Goal: Task Accomplishment & Management: Manage account settings

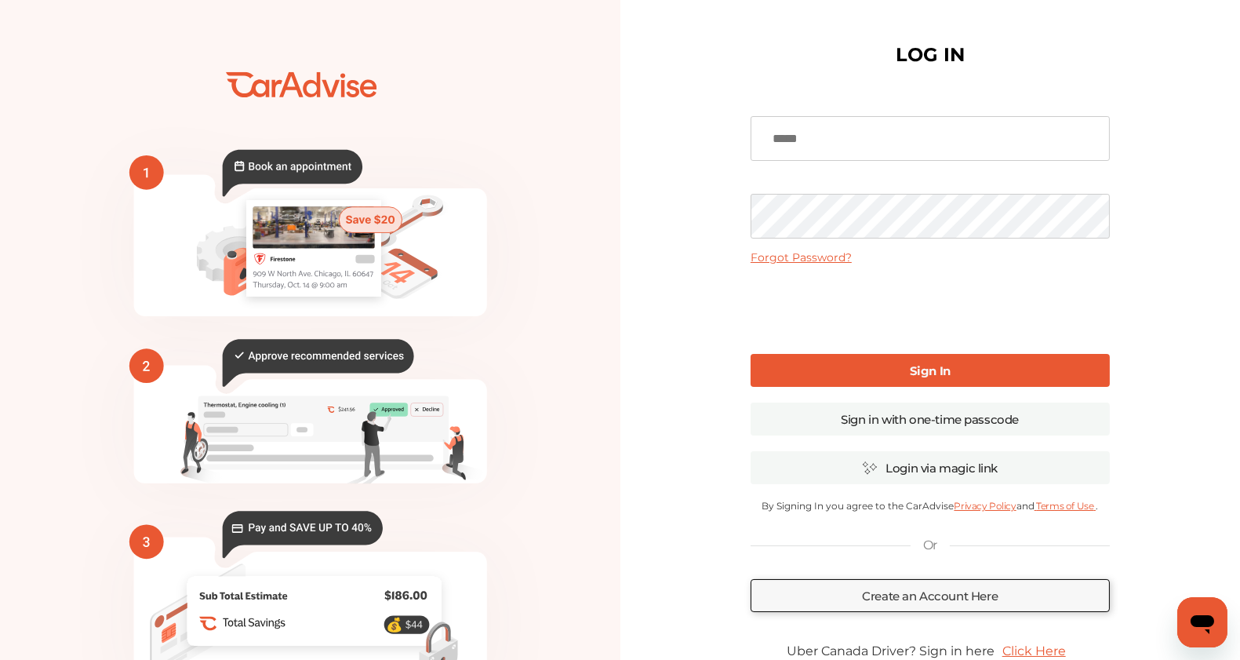
type input "**********"
click at [853, 365] on link "Sign In" at bounding box center [930, 370] width 359 height 33
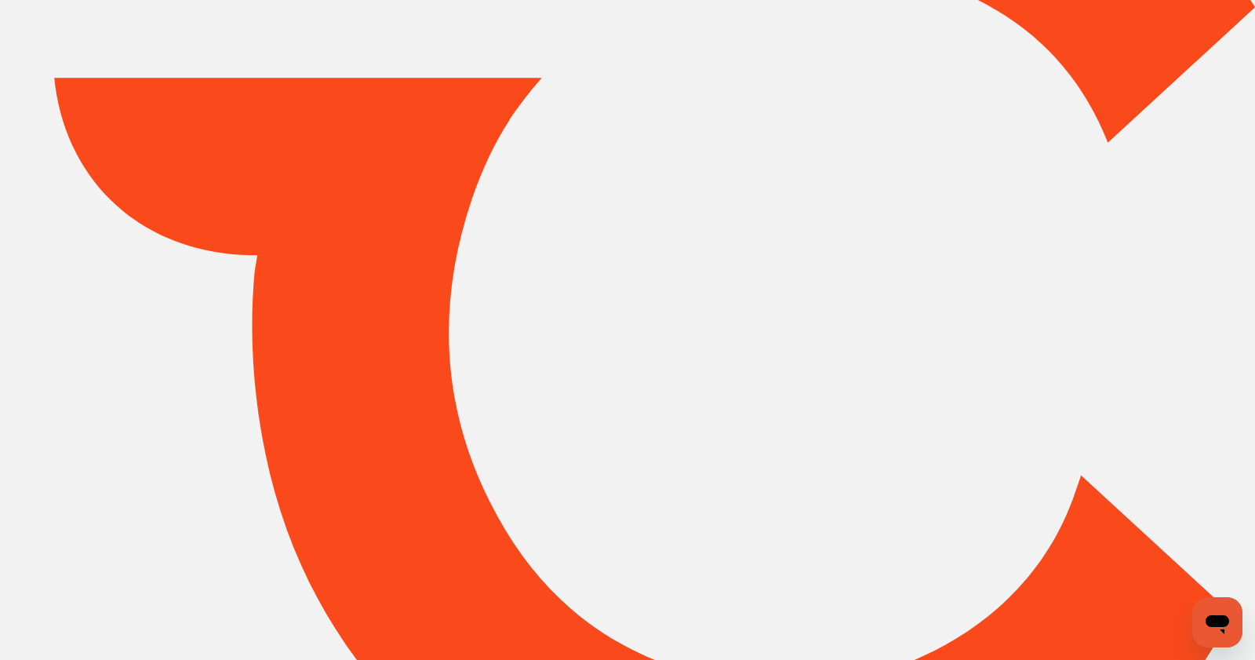
type input "*****"
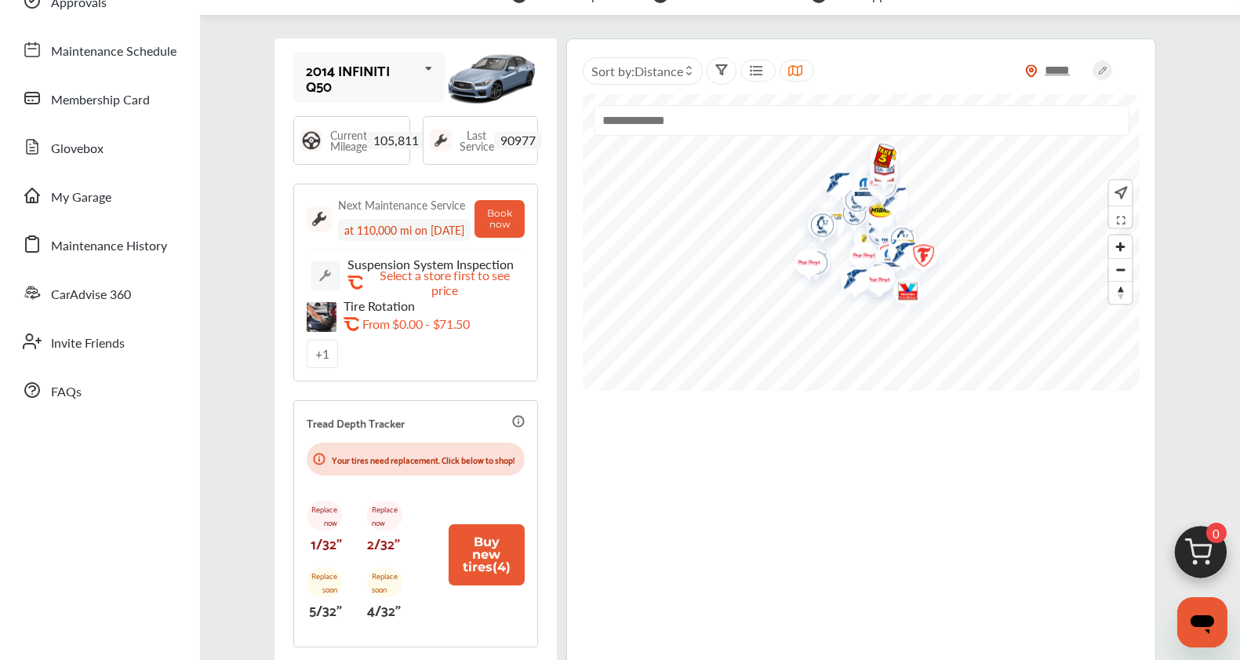
scroll to position [124, 0]
click at [426, 87] on icon at bounding box center [429, 70] width 27 height 34
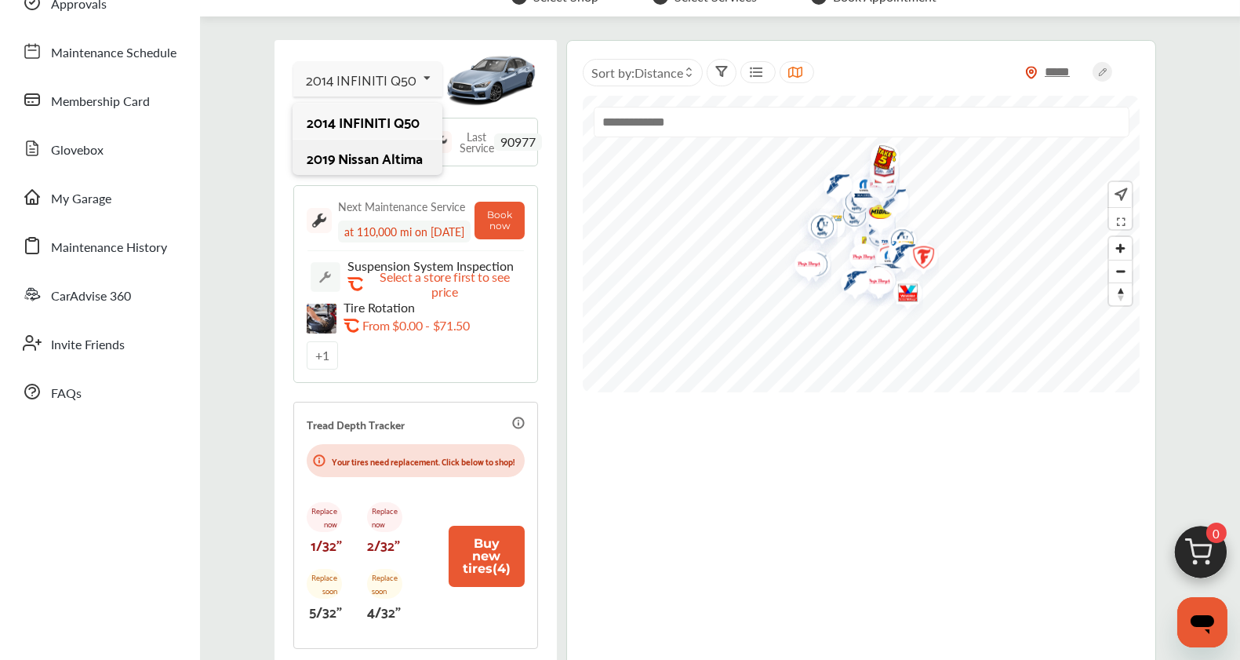
click at [390, 166] on div "2019 Nissan Altima" at bounding box center [367, 158] width 121 height 16
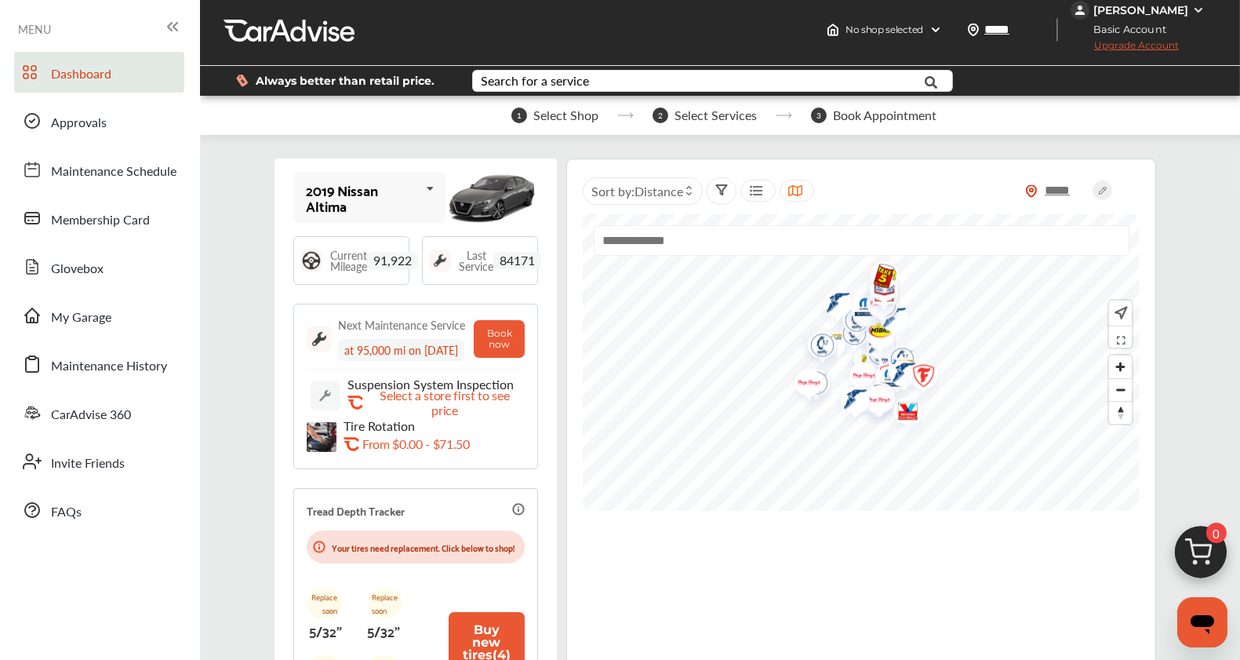
scroll to position [0, 0]
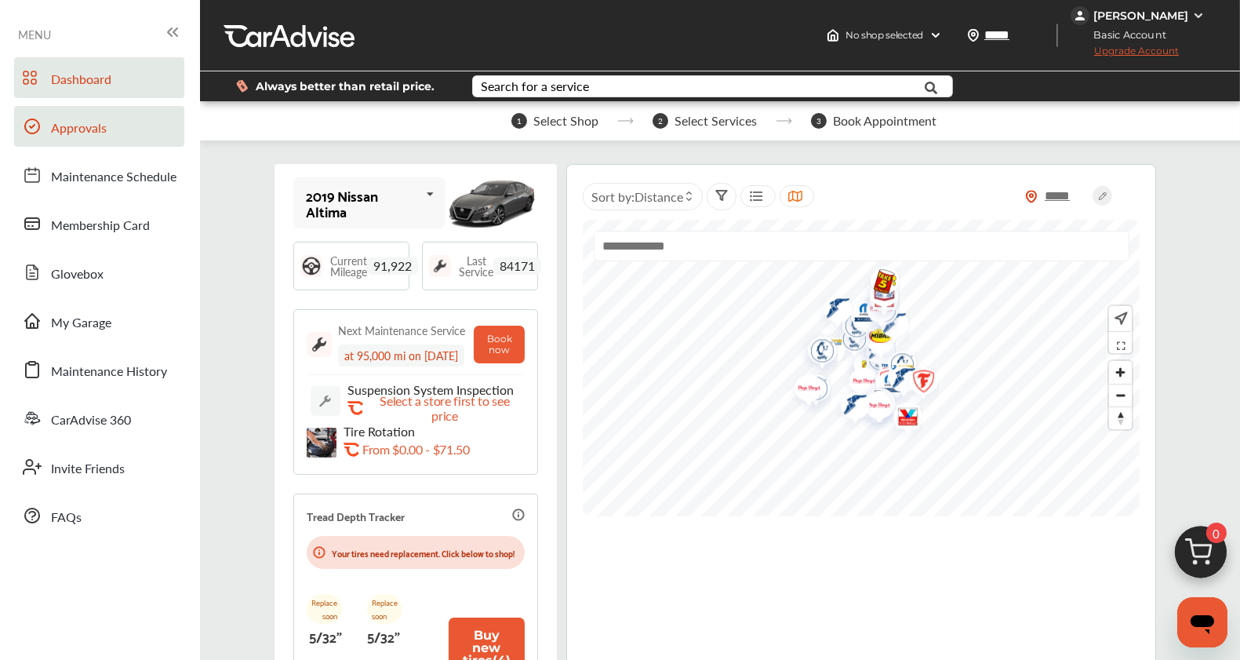
click at [97, 134] on span "Approvals" at bounding box center [79, 128] width 56 height 20
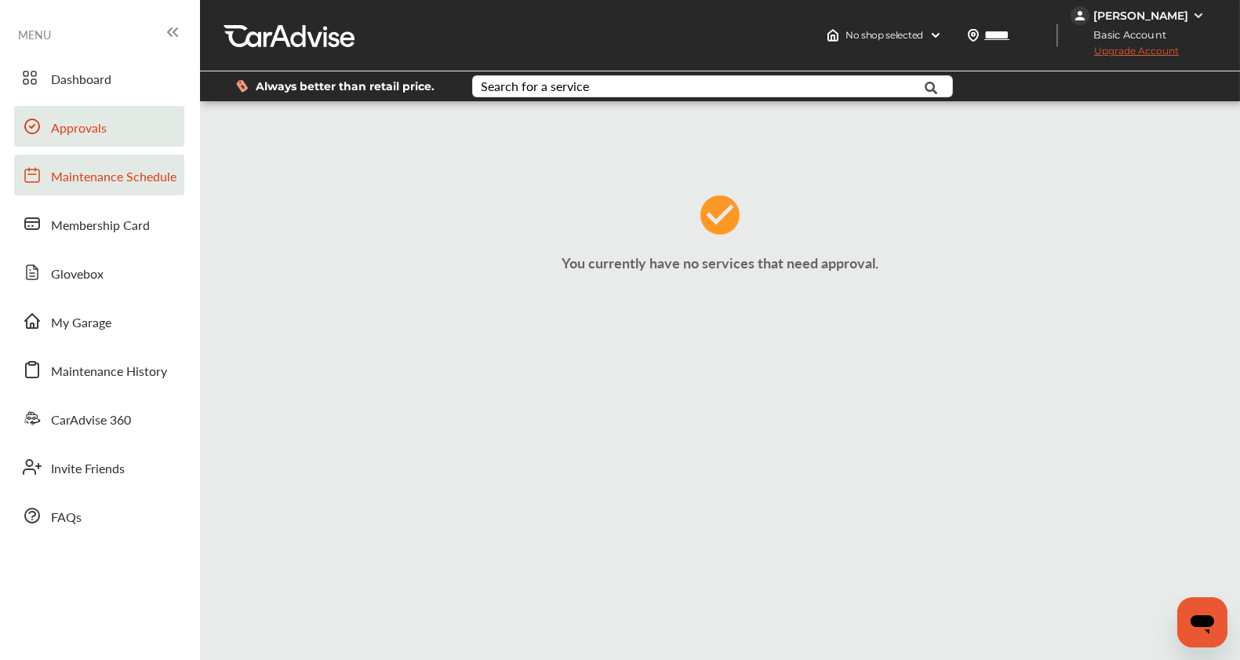
click at [98, 186] on span "Maintenance Schedule" at bounding box center [114, 177] width 126 height 20
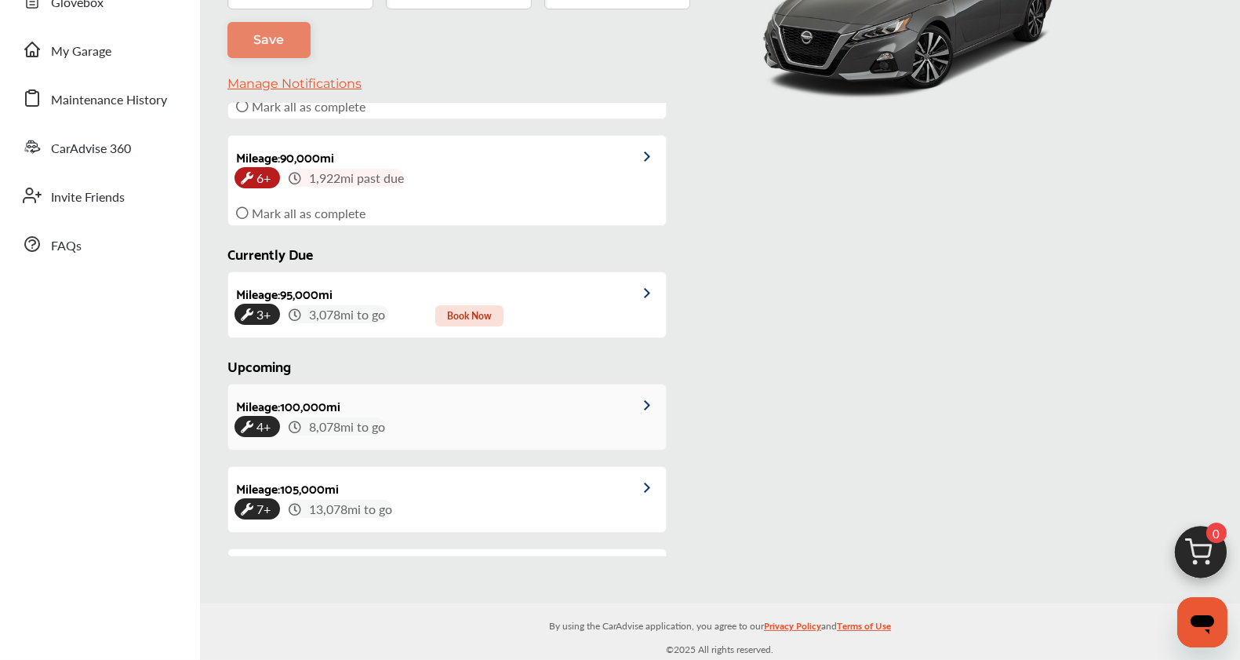
scroll to position [217, 0]
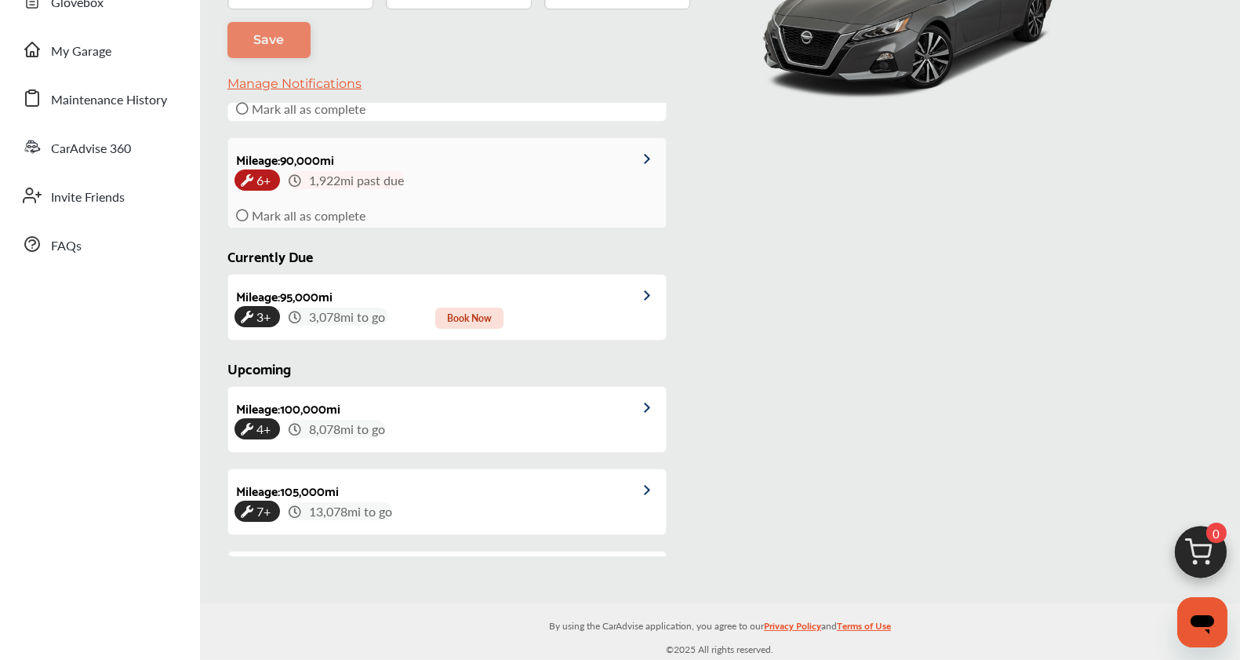
click at [240, 221] on icon at bounding box center [242, 215] width 13 height 13
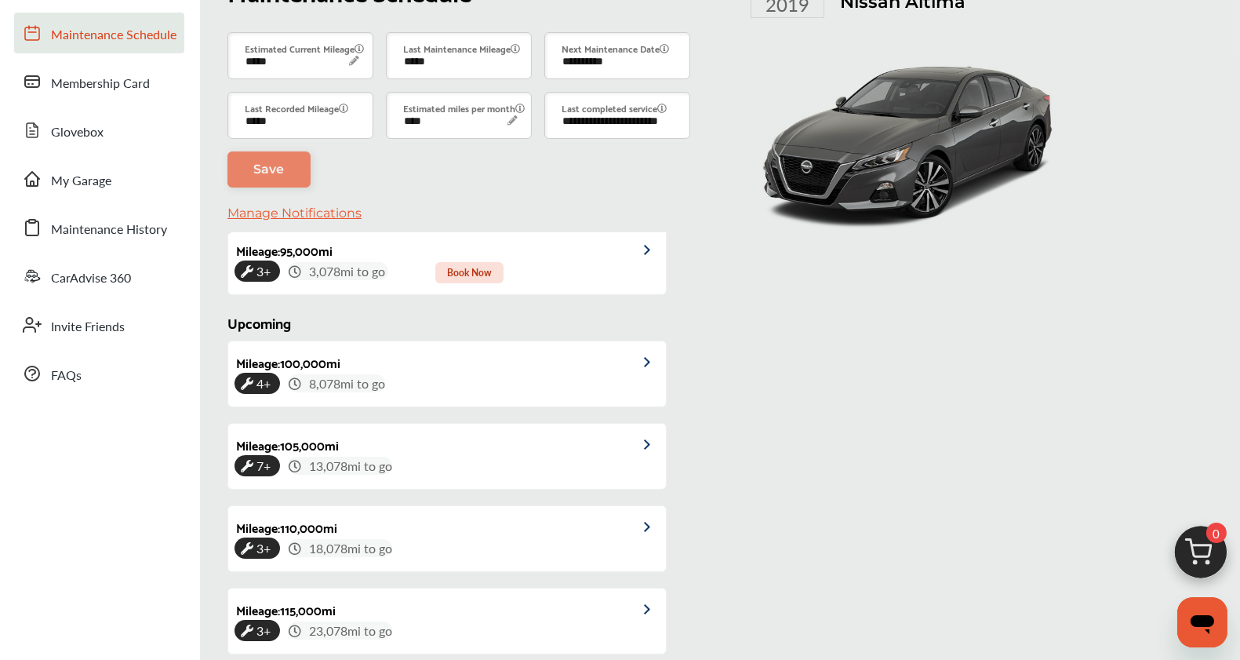
scroll to position [174, 0]
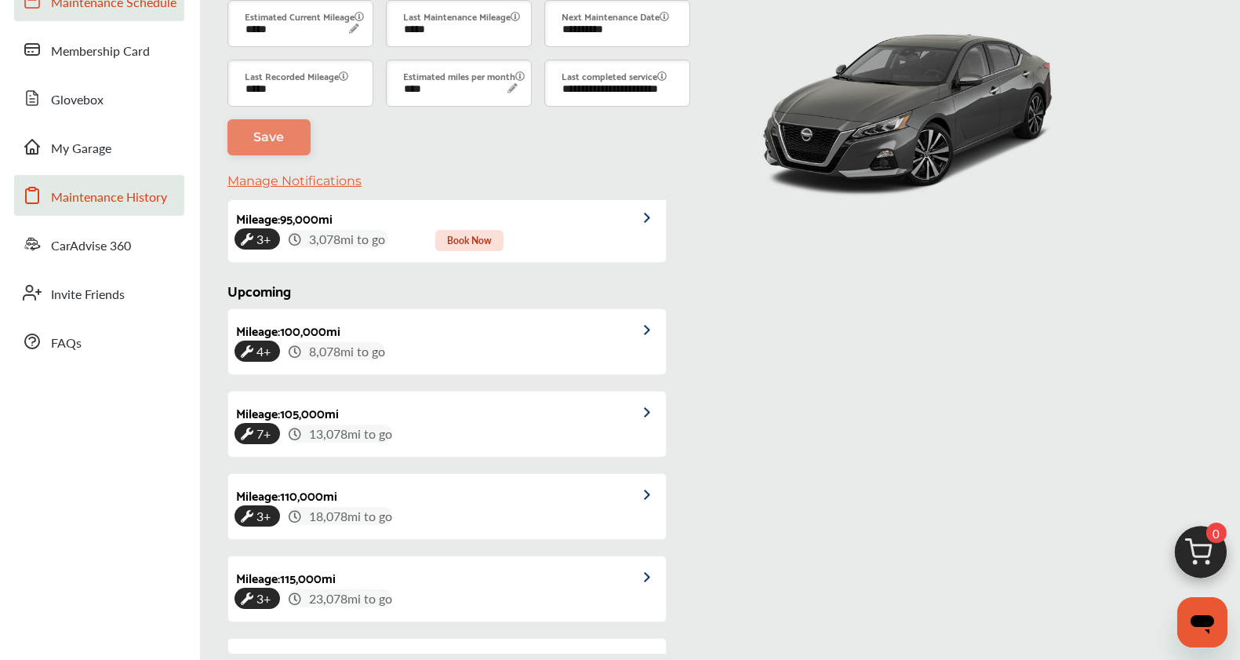
click at [134, 198] on span "Maintenance History" at bounding box center [109, 197] width 116 height 20
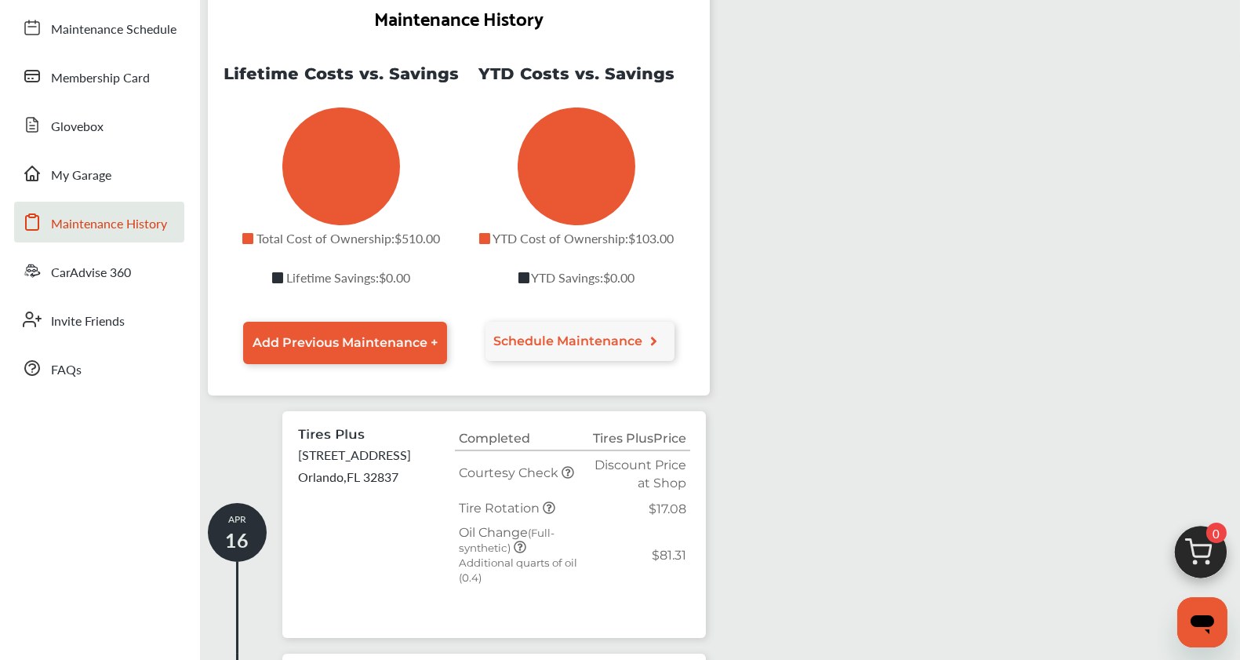
scroll to position [87, 0]
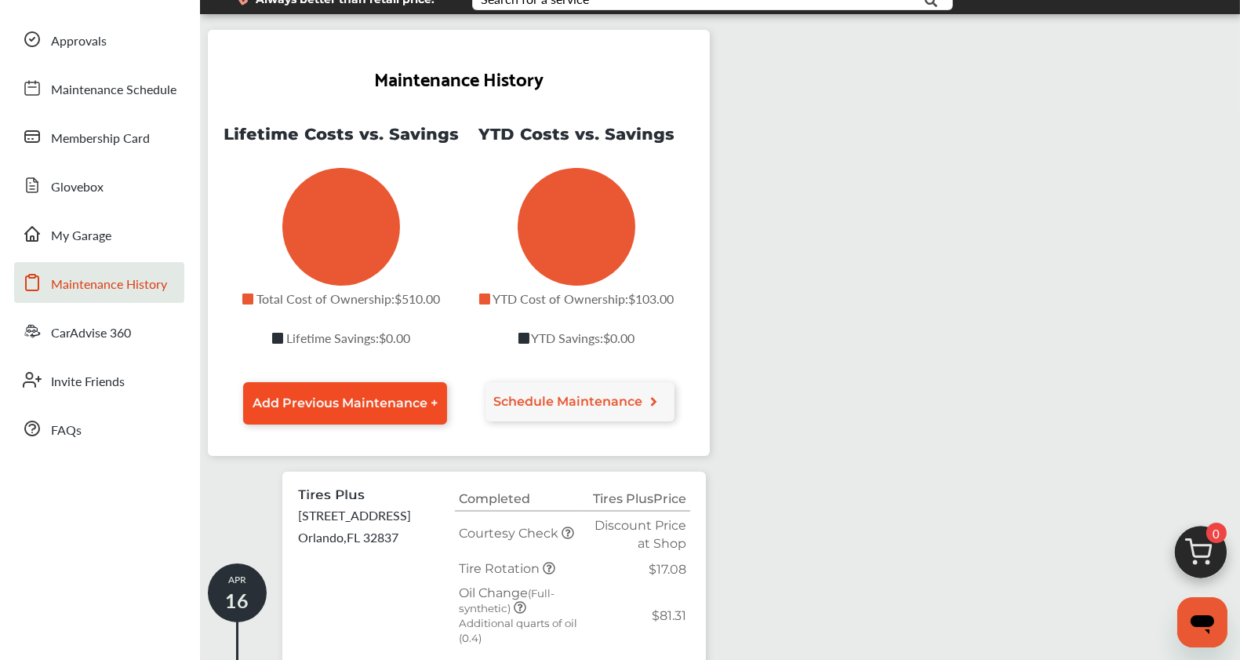
click at [353, 410] on span "Add Previous Maintenance +" at bounding box center [345, 402] width 185 height 15
select select "*"
select select "****"
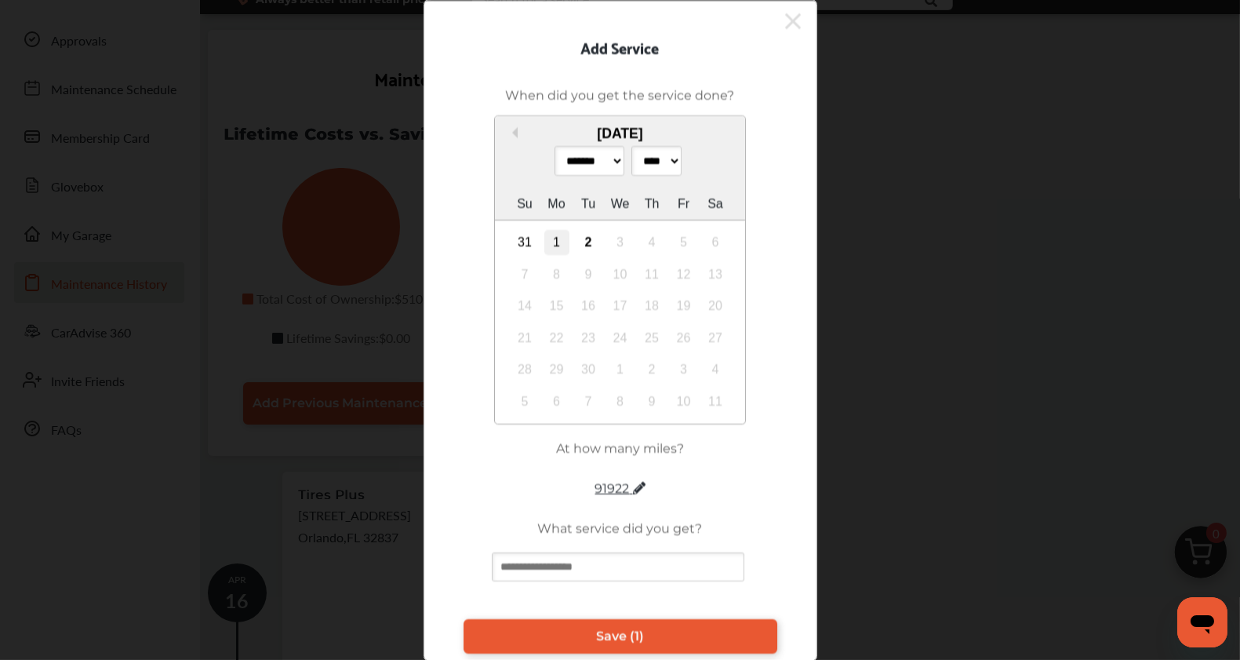
click at [544, 255] on div "1" at bounding box center [556, 242] width 25 height 25
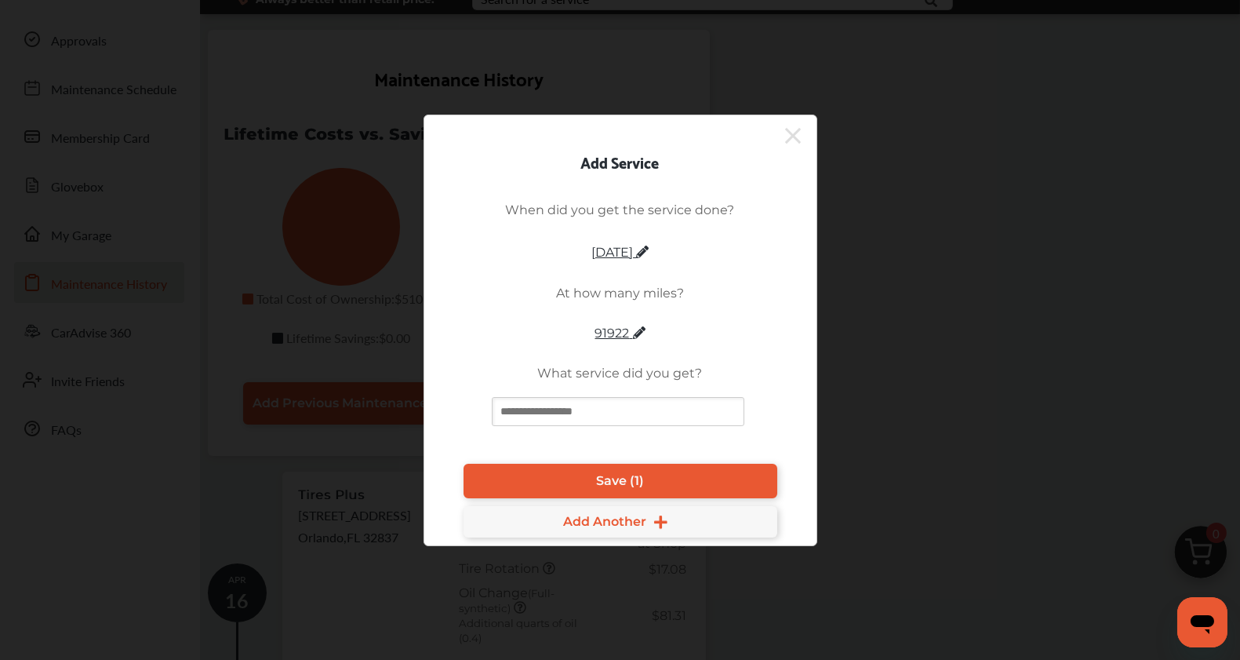
click at [787, 123] on icon at bounding box center [793, 135] width 16 height 25
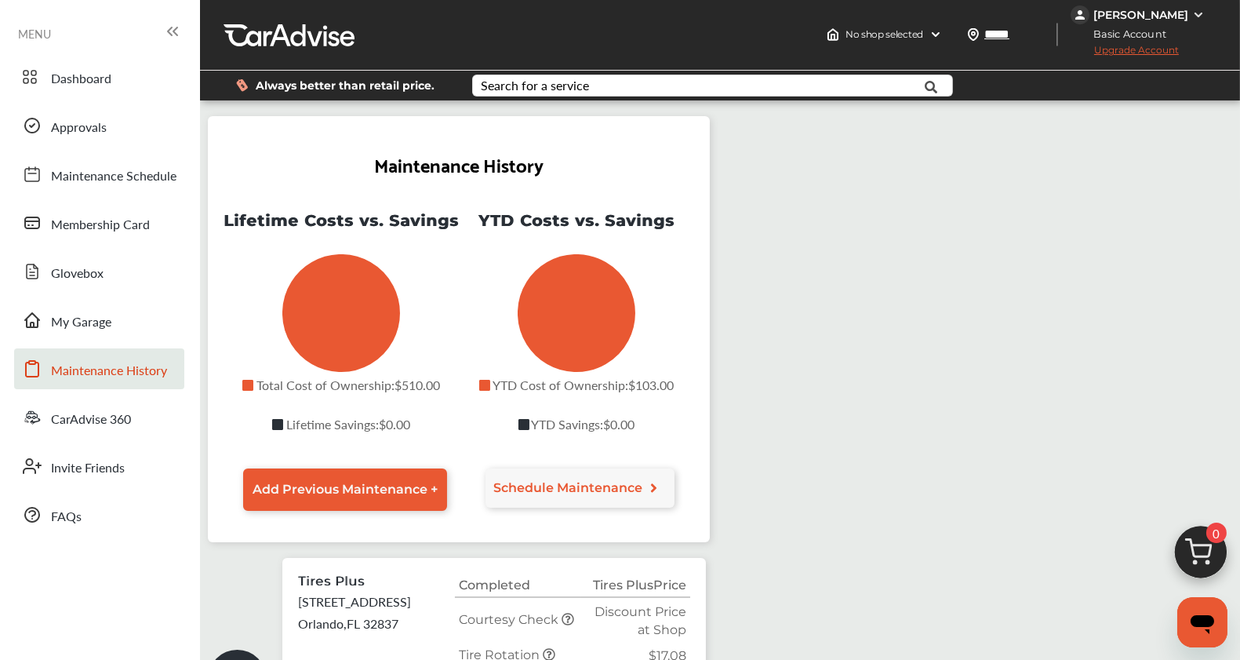
scroll to position [0, 0]
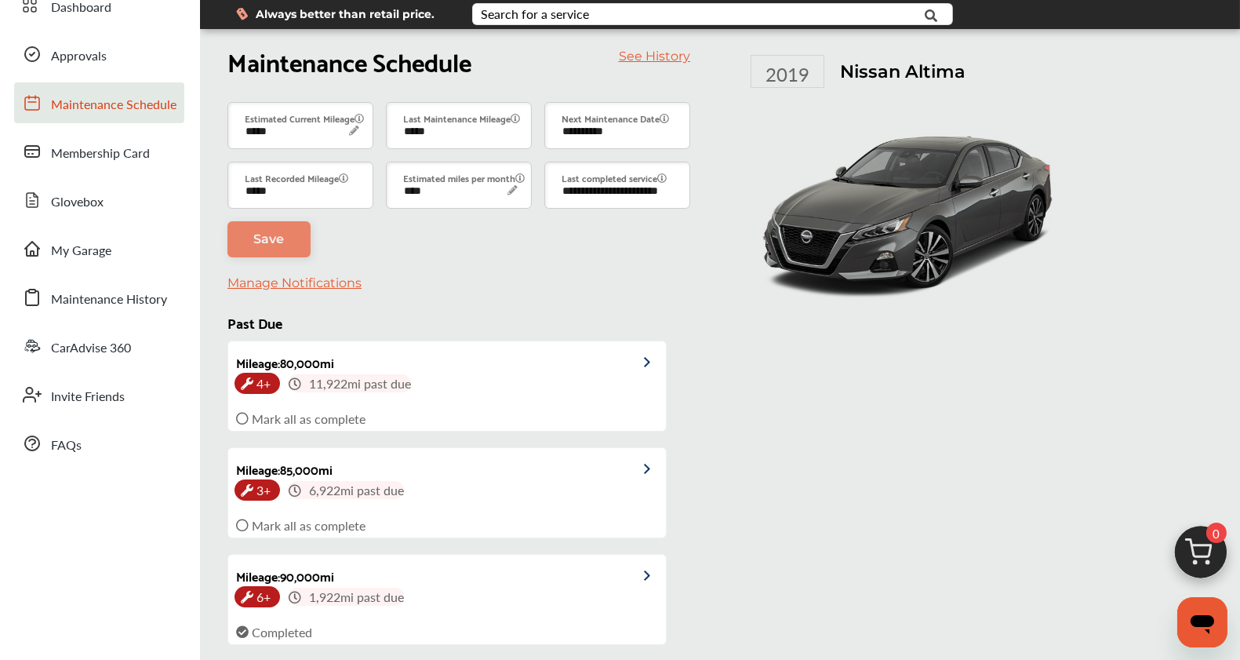
scroll to position [174, 0]
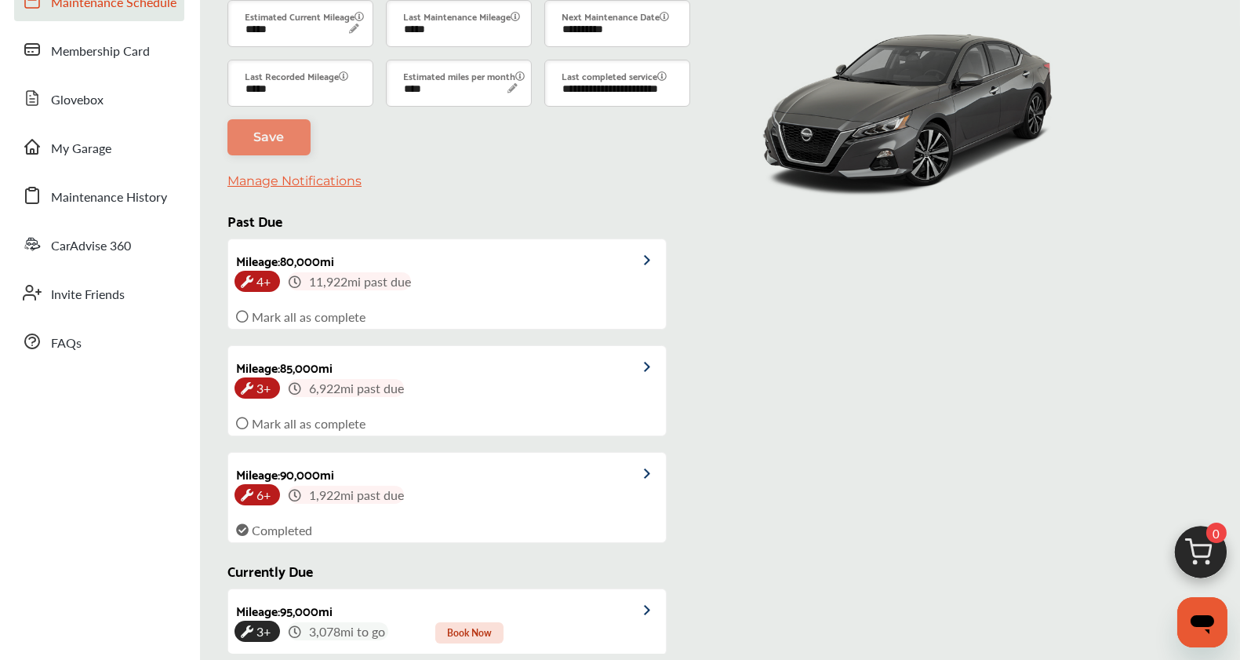
click at [279, 188] on link "Manage Notifications" at bounding box center [295, 180] width 134 height 15
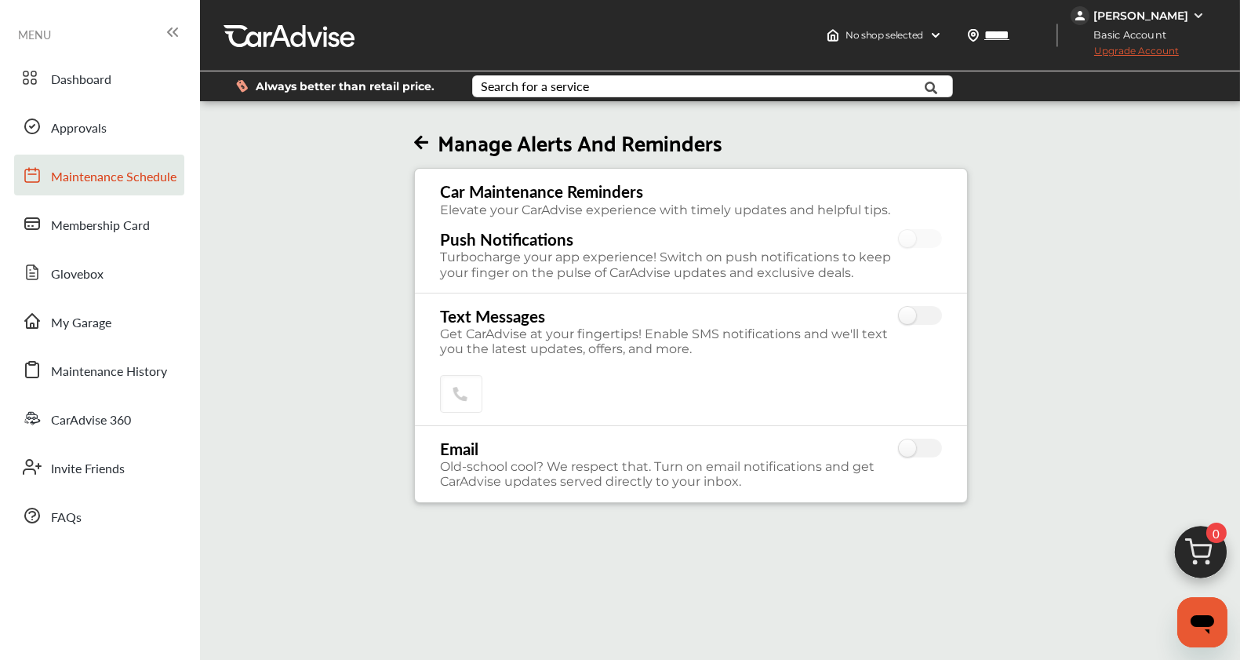
click at [126, 184] on span "Maintenance Schedule" at bounding box center [114, 177] width 126 height 20
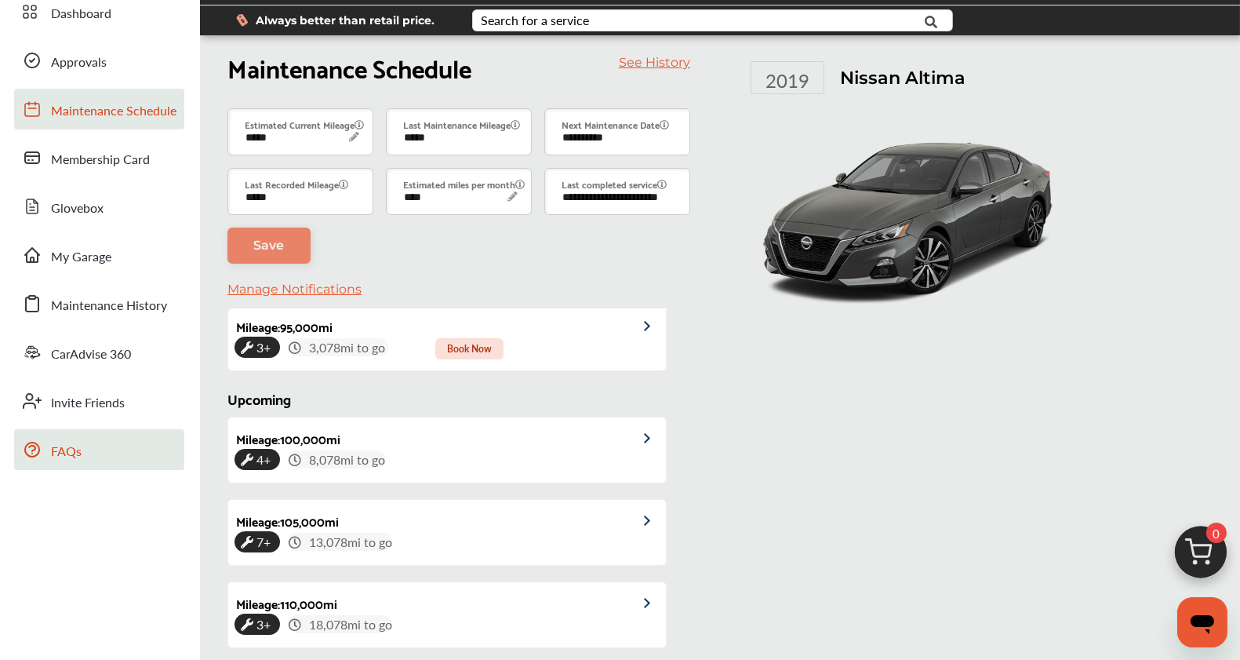
scroll to position [42, 0]
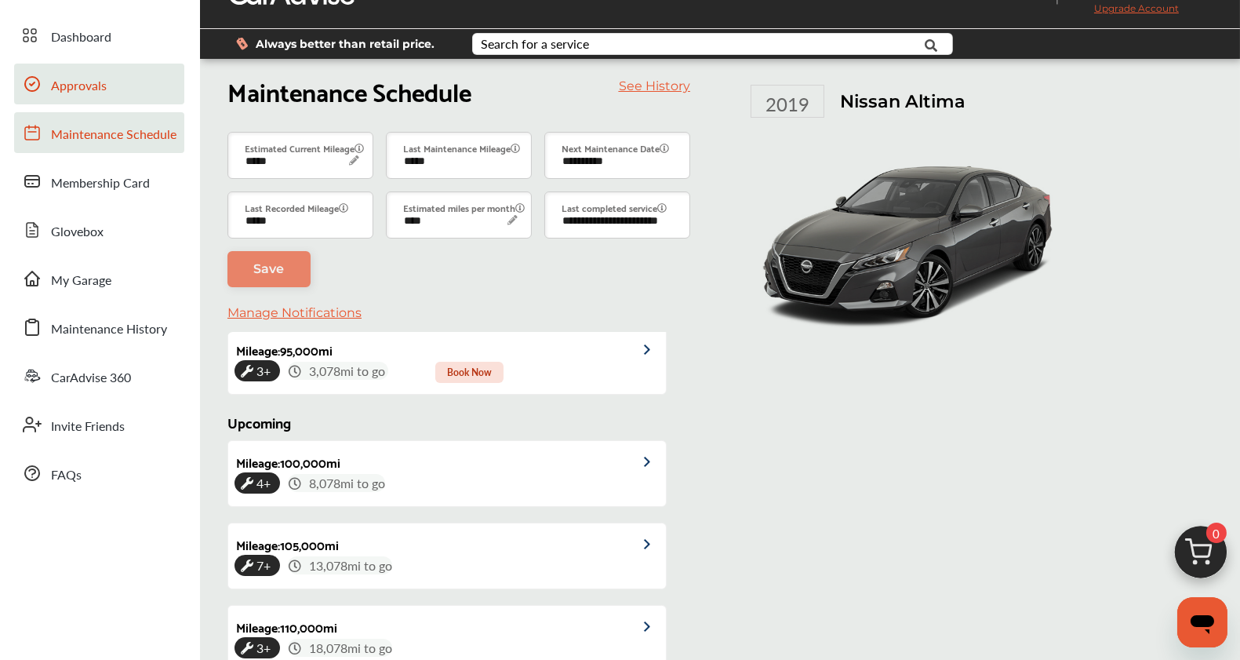
click at [89, 88] on span "Approvals" at bounding box center [79, 86] width 56 height 20
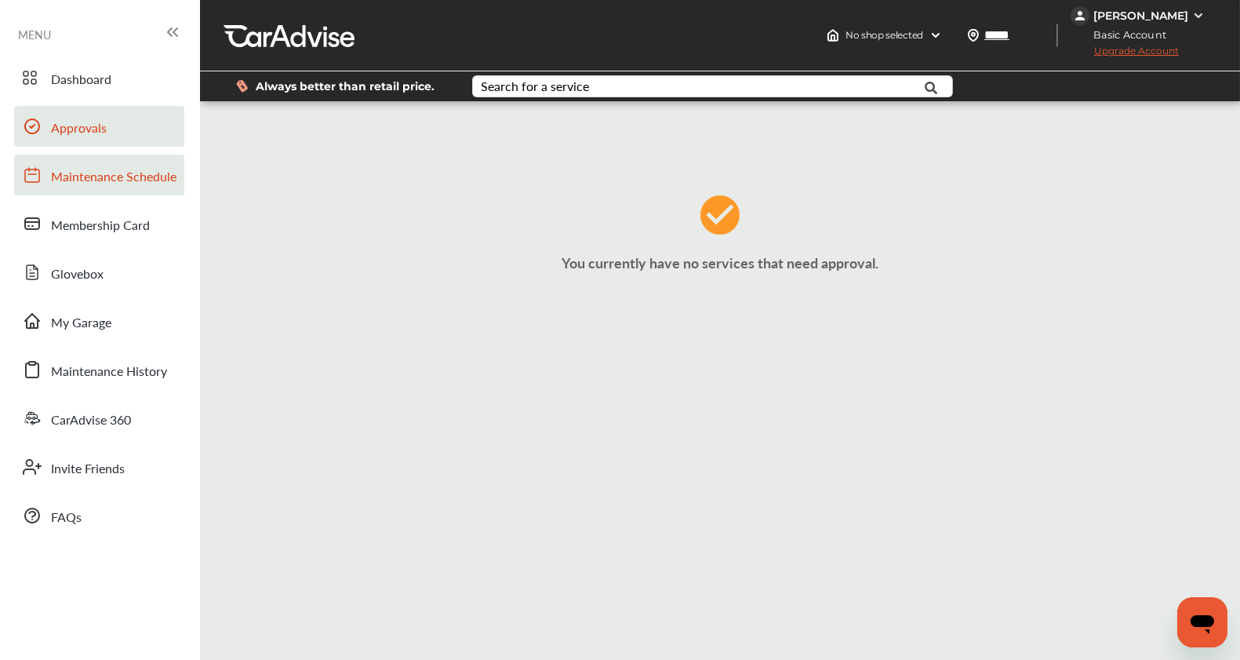
click at [88, 179] on span "Maintenance Schedule" at bounding box center [114, 177] width 126 height 20
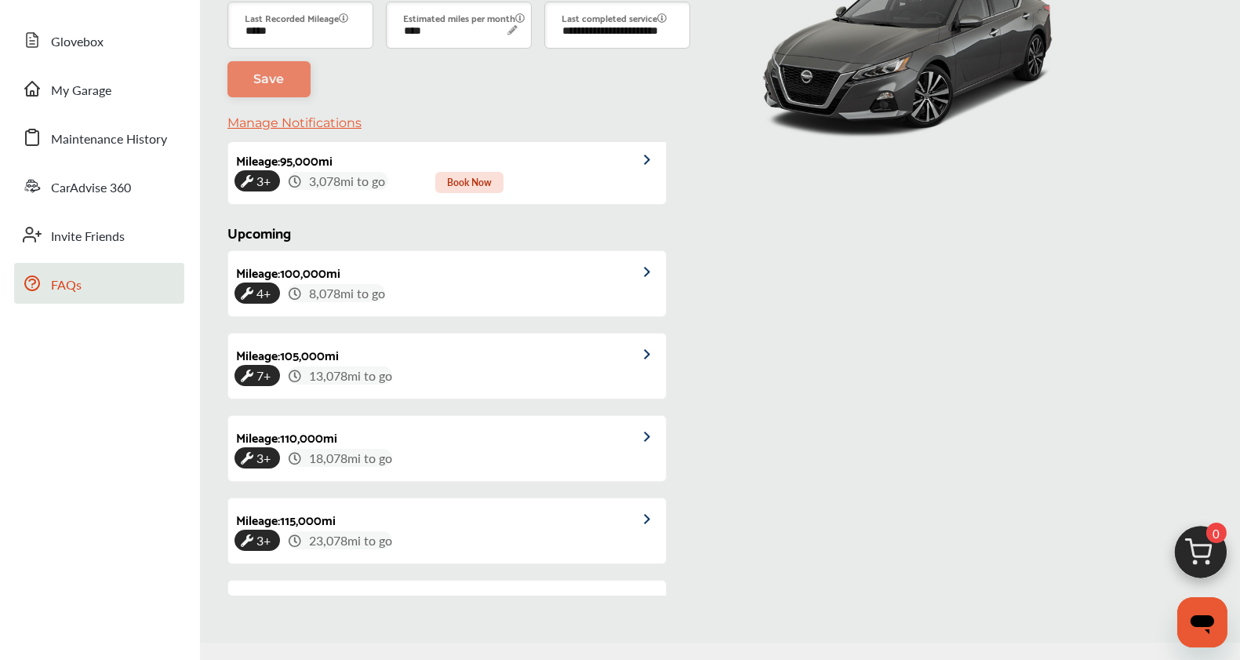
scroll to position [42, 0]
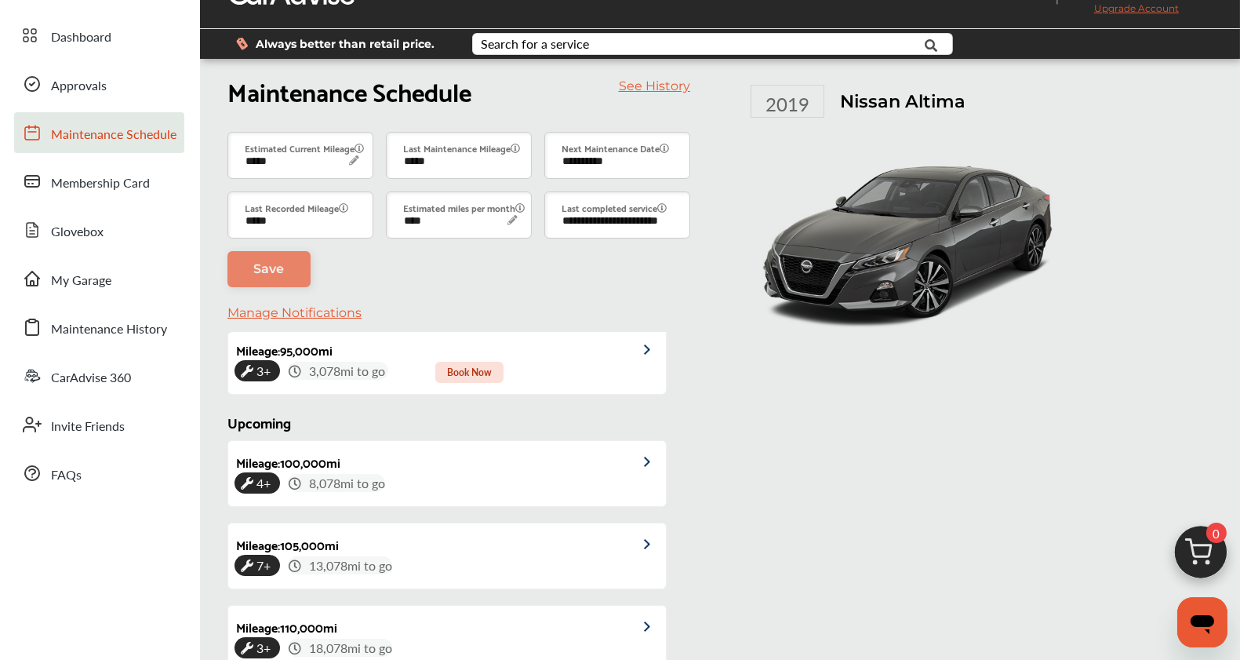
click at [660, 93] on link "See History" at bounding box center [654, 85] width 71 height 15
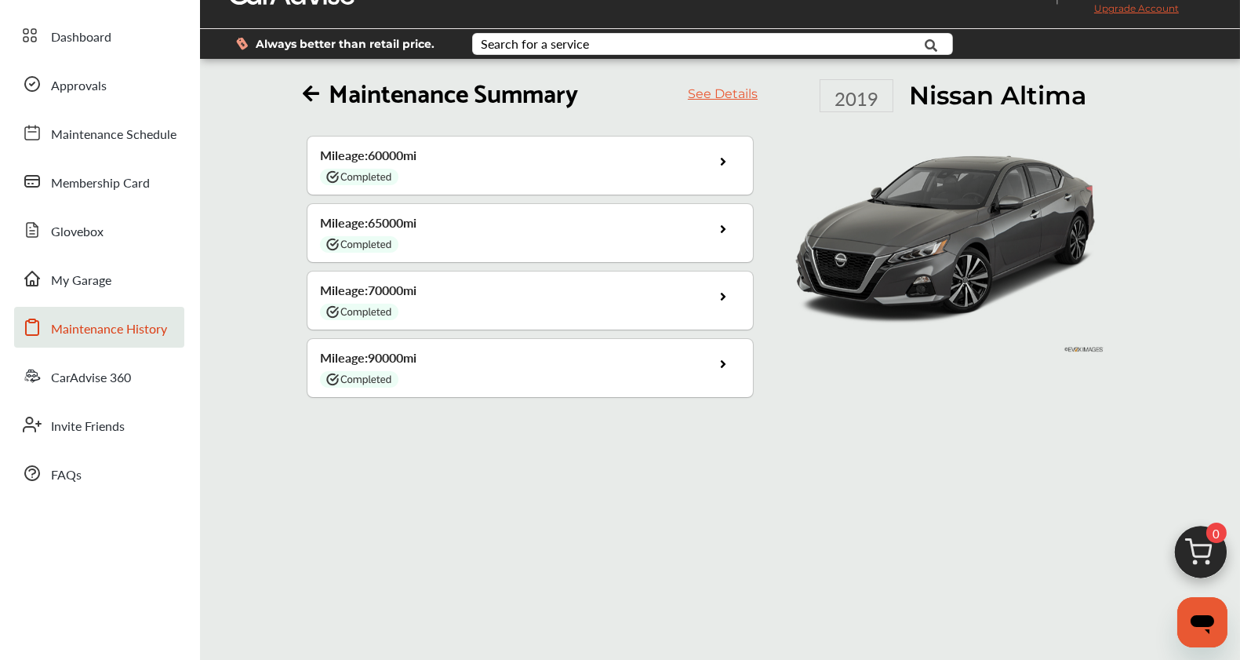
click at [140, 333] on span "Maintenance History" at bounding box center [109, 329] width 116 height 20
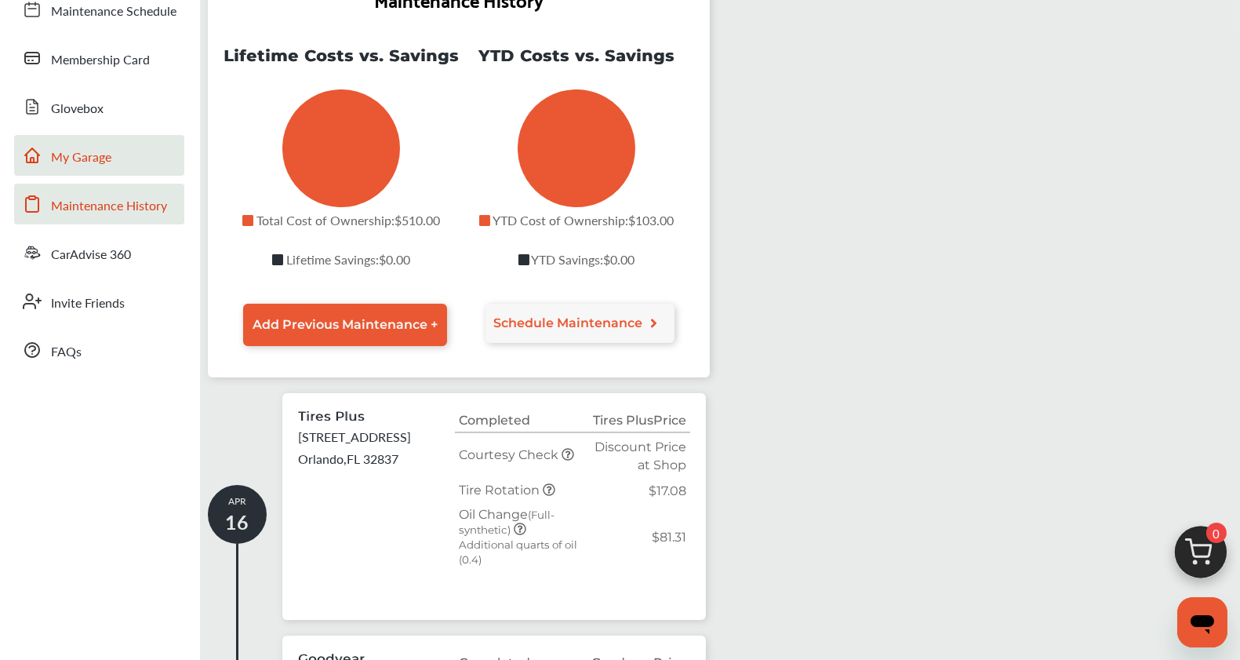
scroll to position [174, 0]
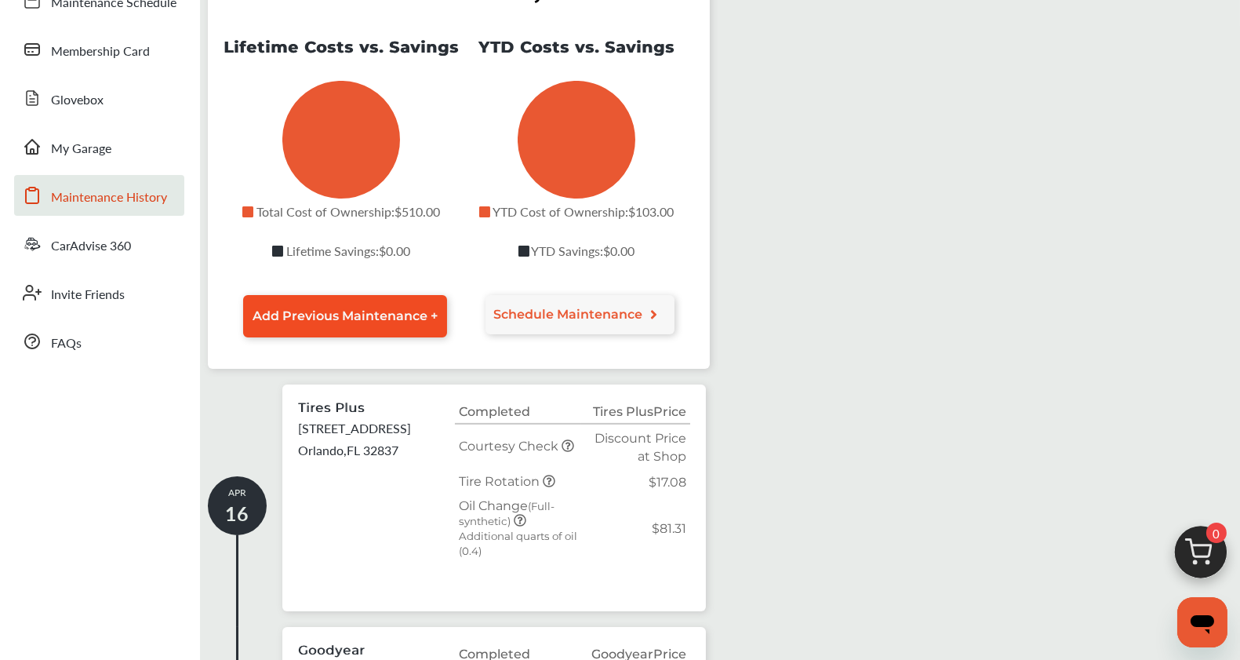
click at [339, 323] on span "Add Previous Maintenance +" at bounding box center [345, 315] width 185 height 15
select select "*"
select select "****"
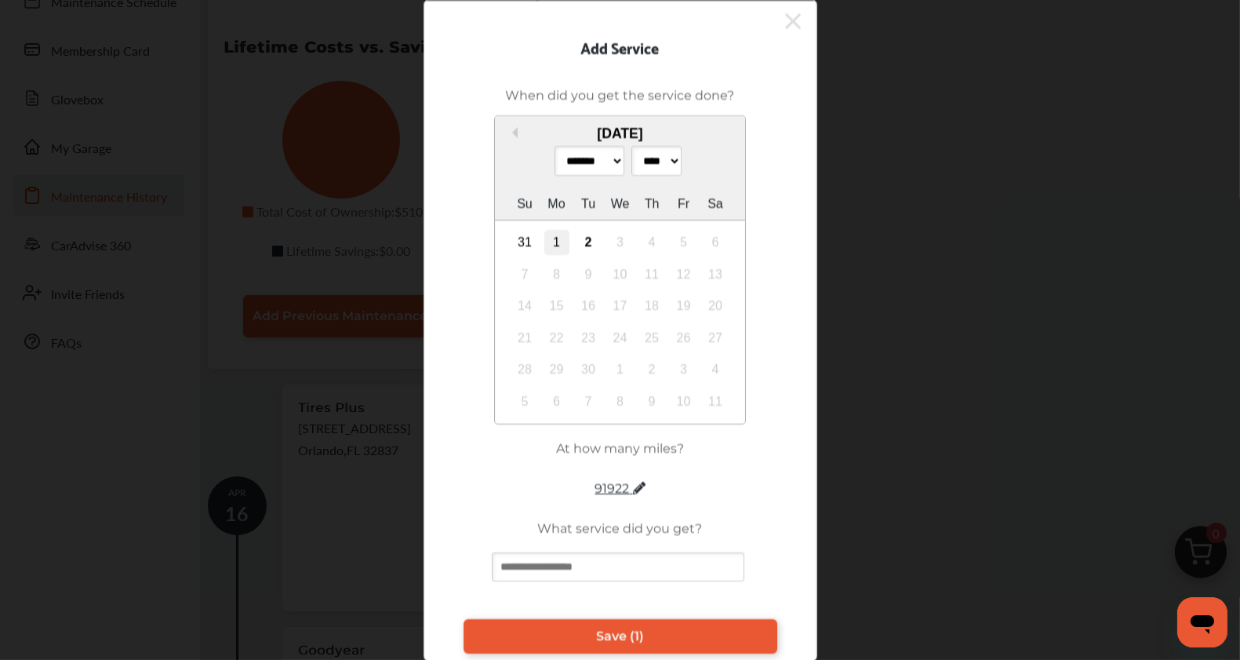
click at [544, 255] on div "1" at bounding box center [556, 242] width 25 height 25
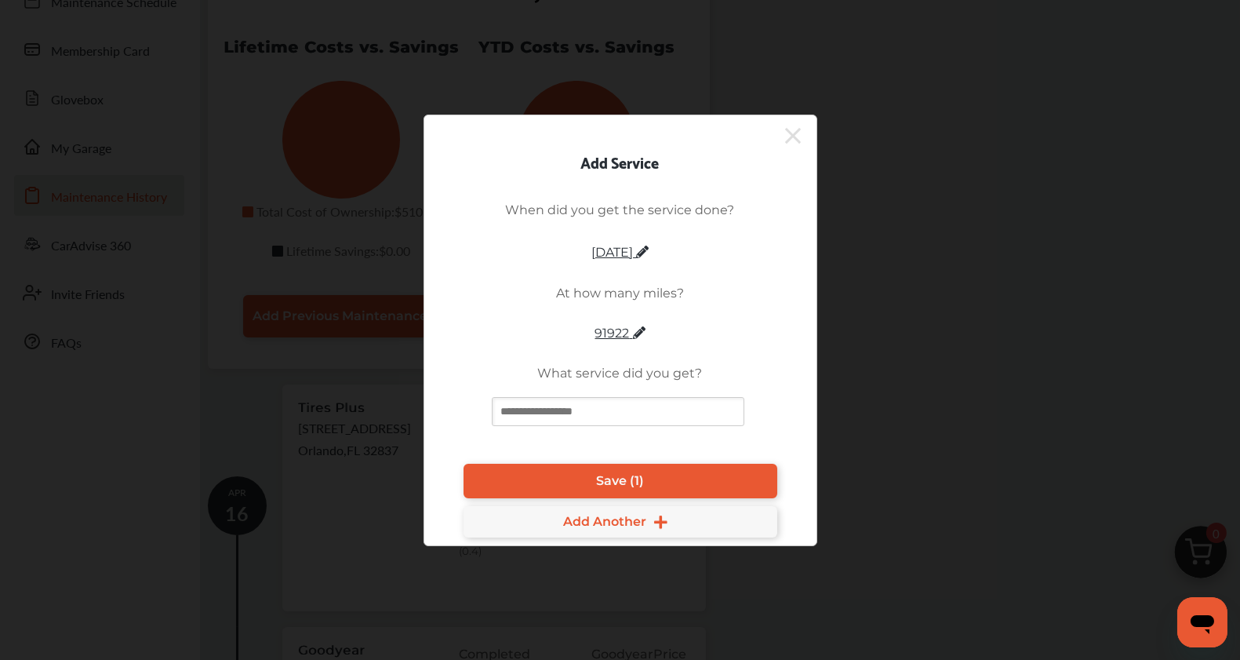
click at [554, 426] on input at bounding box center [618, 411] width 253 height 29
click at [640, 339] on icon at bounding box center [639, 332] width 13 height 13
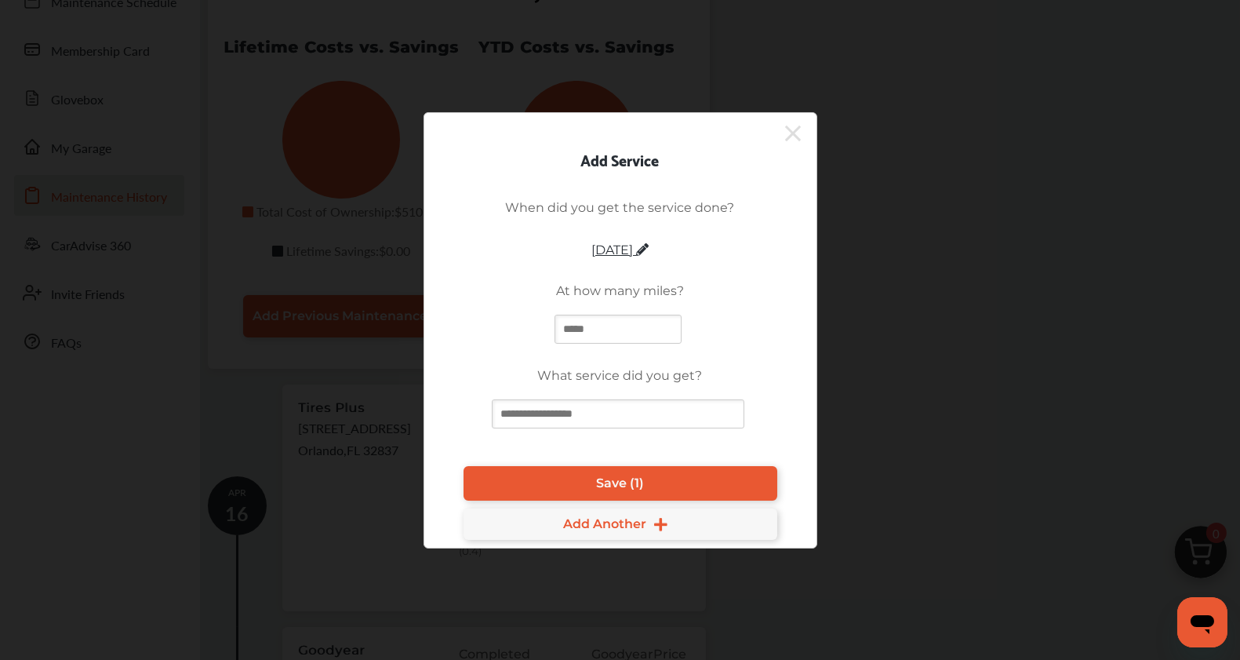
click at [608, 344] on input "text" at bounding box center [618, 329] width 127 height 29
click at [576, 342] on input "text" at bounding box center [618, 329] width 127 height 29
click at [584, 337] on input "text" at bounding box center [618, 329] width 127 height 29
type input "*****"
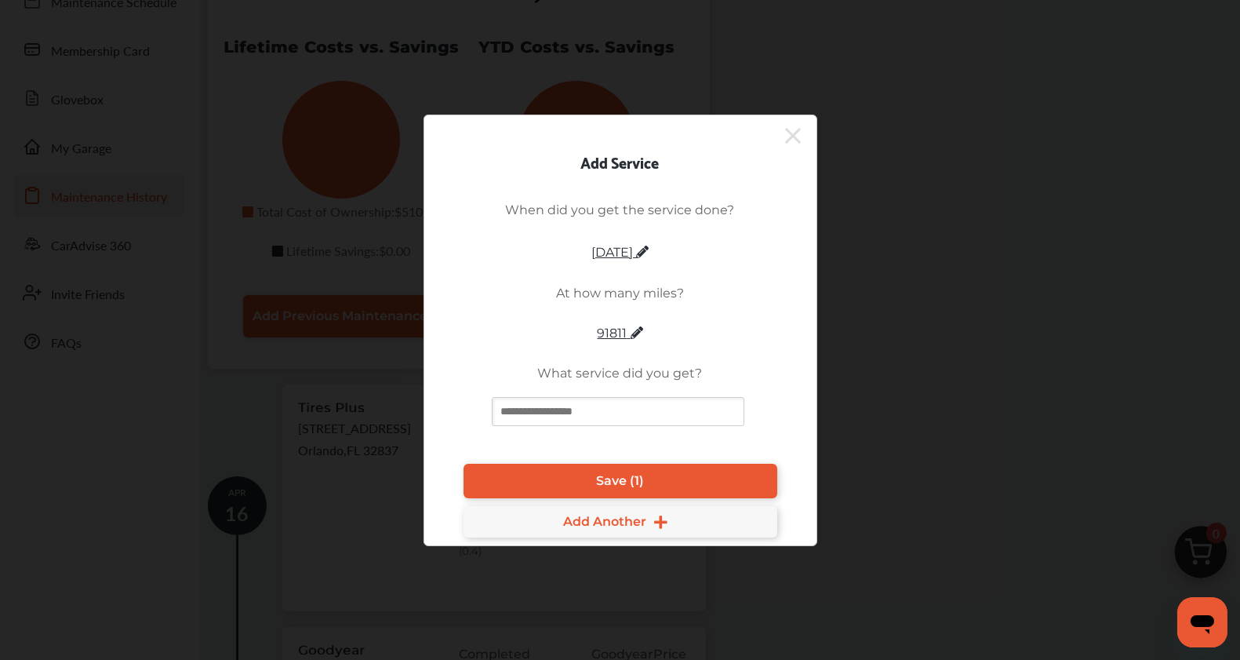
click at [544, 426] on input at bounding box center [618, 411] width 253 height 29
click at [621, 488] on span "Save (1)" at bounding box center [620, 480] width 48 height 15
click at [622, 426] on input "**********" at bounding box center [618, 411] width 253 height 29
click at [542, 426] on input "**********" at bounding box center [618, 411] width 253 height 29
click at [544, 426] on input "**********" at bounding box center [618, 411] width 253 height 29
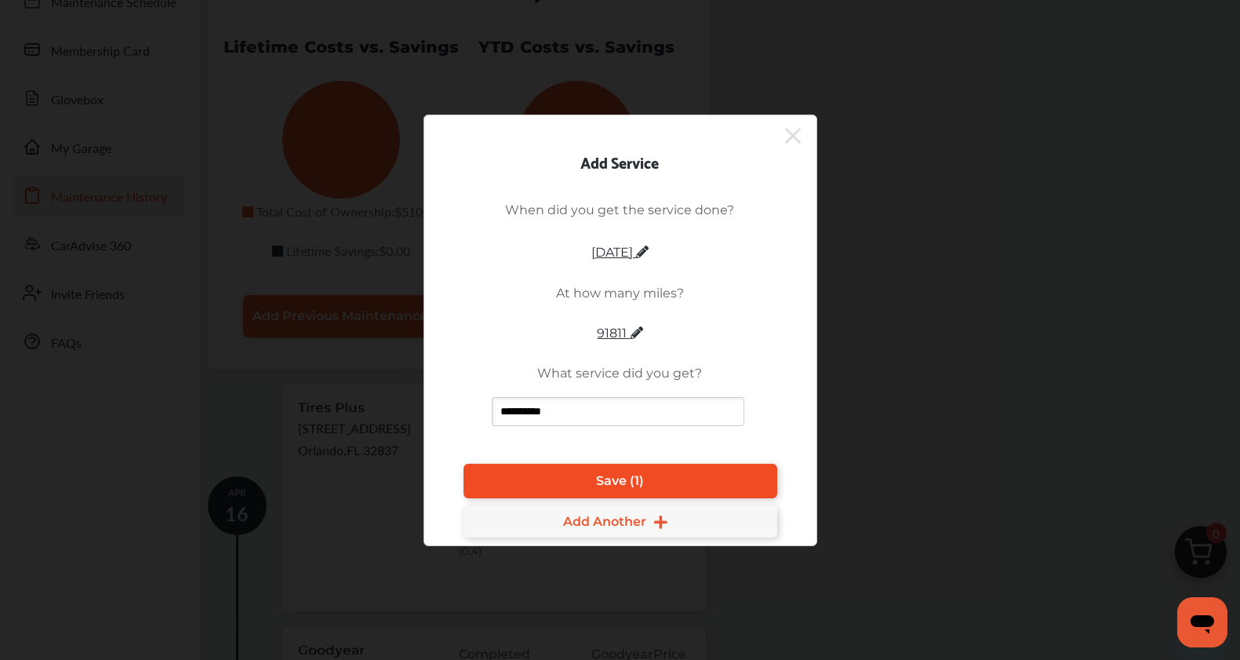
type input "*********"
click at [624, 488] on span "Save (1)" at bounding box center [620, 480] width 48 height 15
click at [615, 529] on span "Add Another" at bounding box center [604, 521] width 83 height 15
click at [625, 340] on span "91811" at bounding box center [621, 333] width 46 height 15
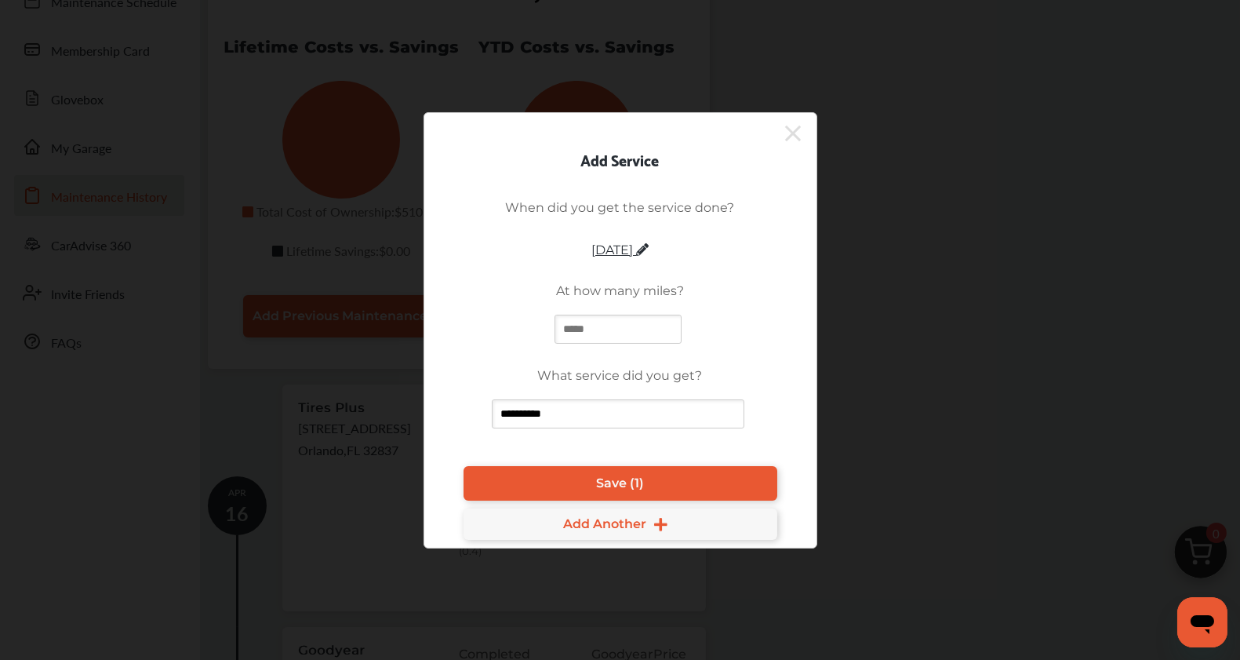
click at [625, 344] on input "text" at bounding box center [618, 329] width 127 height 29
click at [585, 340] on input "text" at bounding box center [618, 329] width 127 height 29
type input "*****"
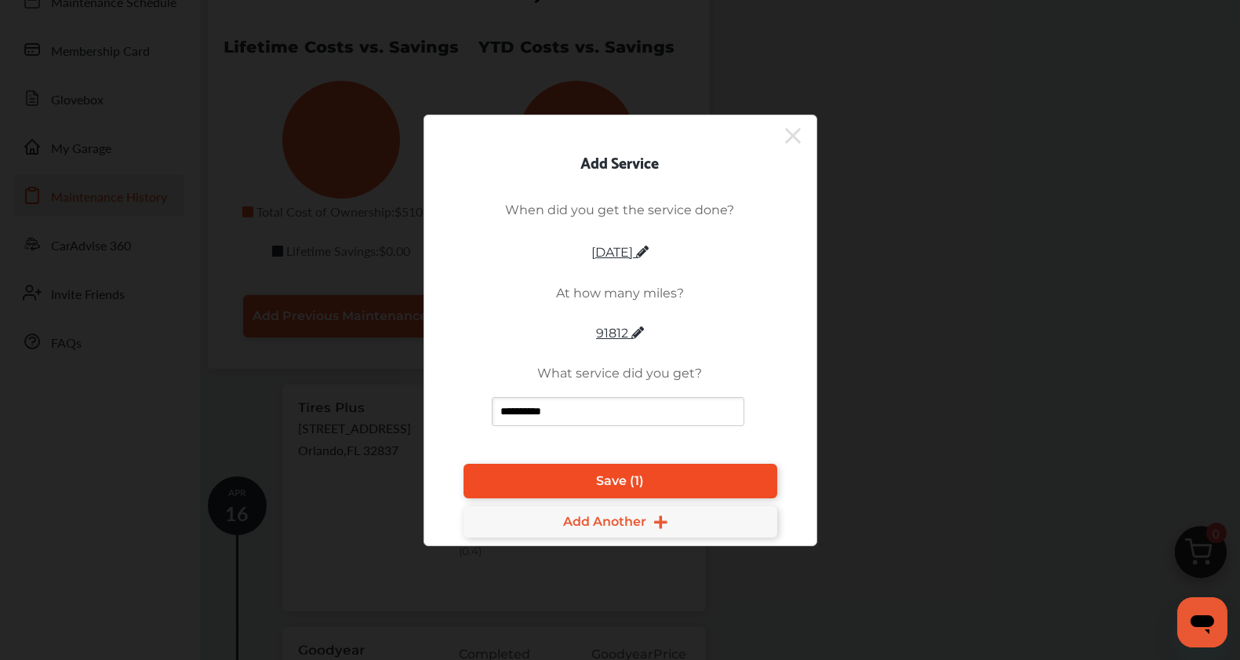
click at [586, 498] on link "Save (1)" at bounding box center [621, 481] width 314 height 35
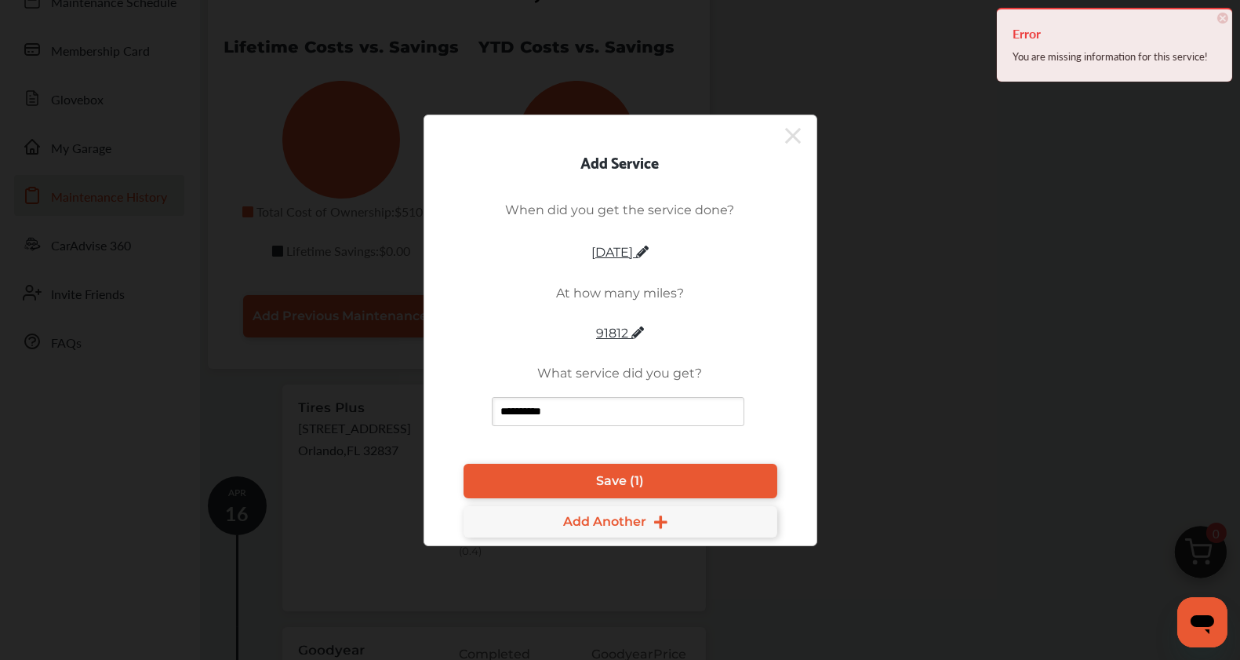
click at [795, 123] on icon at bounding box center [793, 135] width 16 height 25
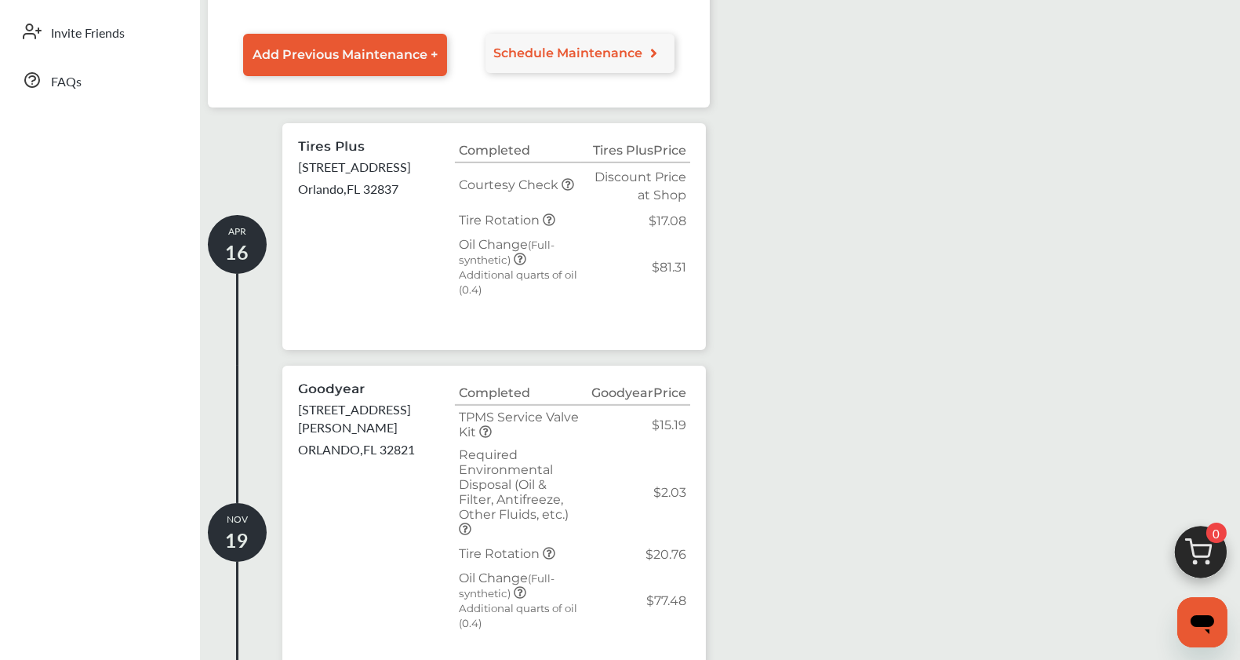
scroll to position [0, 0]
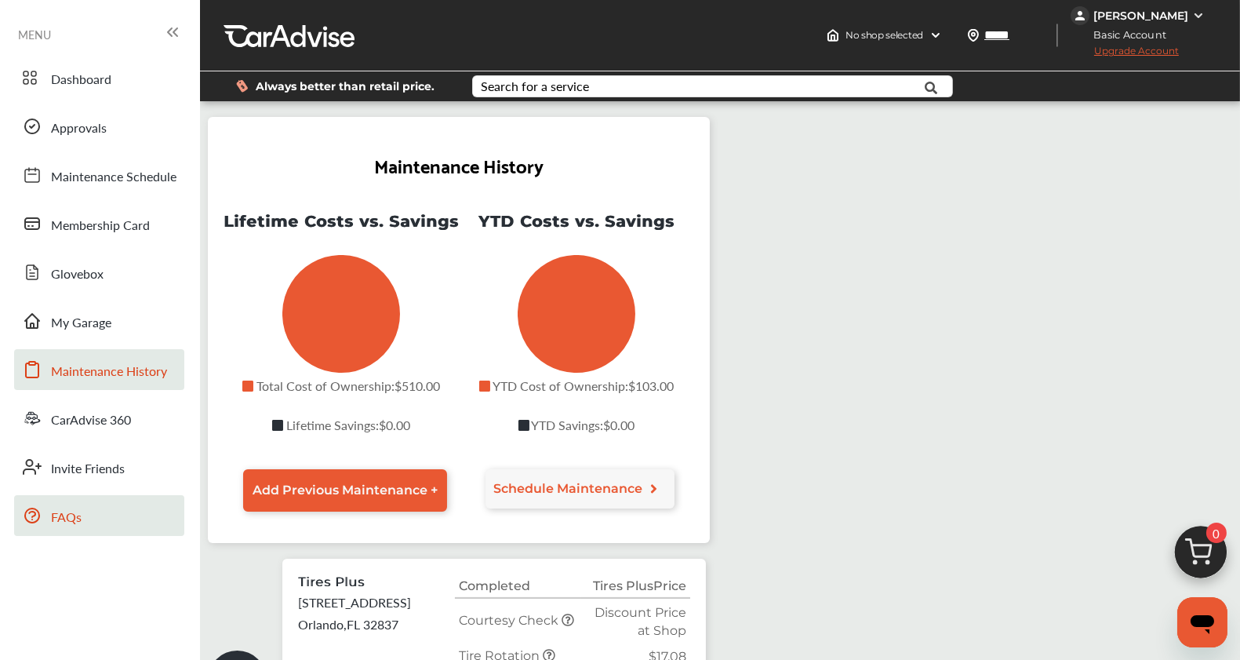
click at [48, 519] on link "FAQs" at bounding box center [99, 515] width 170 height 41
click at [1192, 13] on img at bounding box center [1198, 15] width 13 height 13
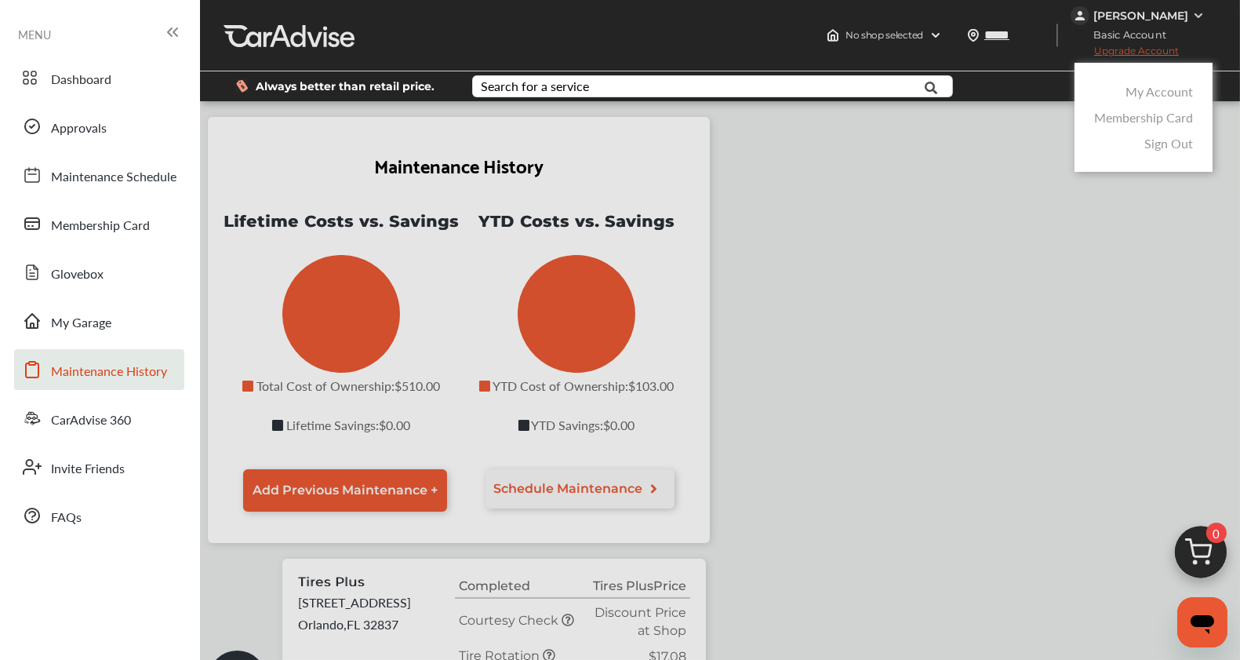
click at [1170, 152] on link "Sign Out" at bounding box center [1169, 143] width 49 height 18
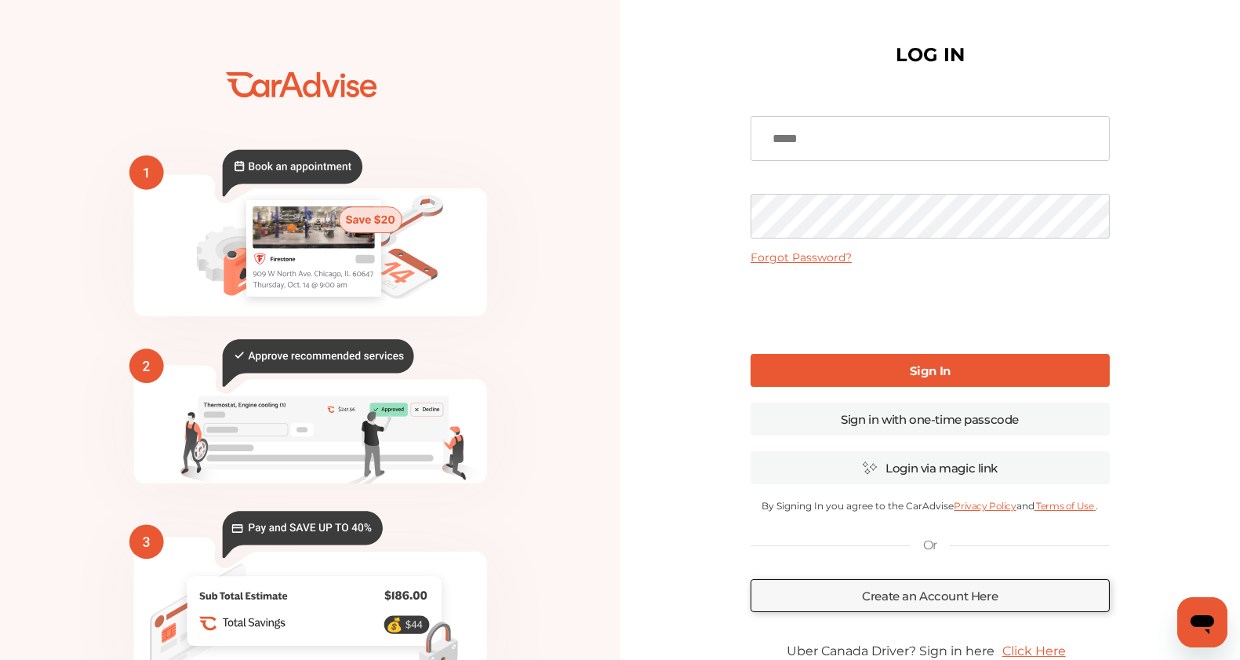
type input "**********"
